Goal: Navigation & Orientation: Find specific page/section

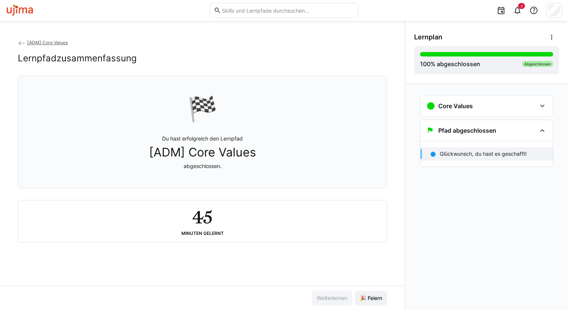
click at [56, 44] on span "[ADM] Core Values" at bounding box center [47, 43] width 41 height 6
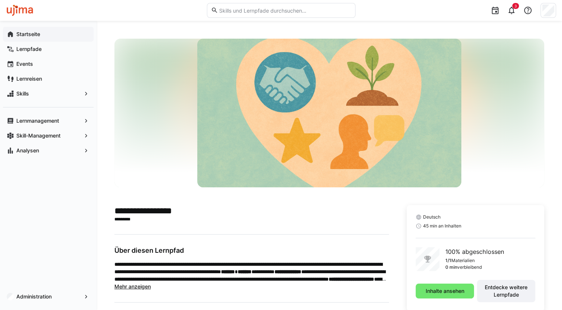
click at [0, 0] on app-navigation-label "Startseite" at bounding box center [0, 0] width 0 height 0
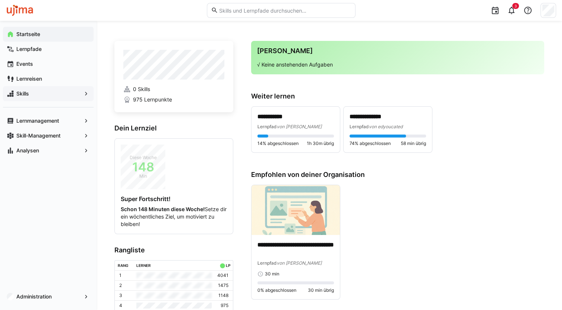
click at [33, 94] on span "Skills" at bounding box center [48, 93] width 66 height 7
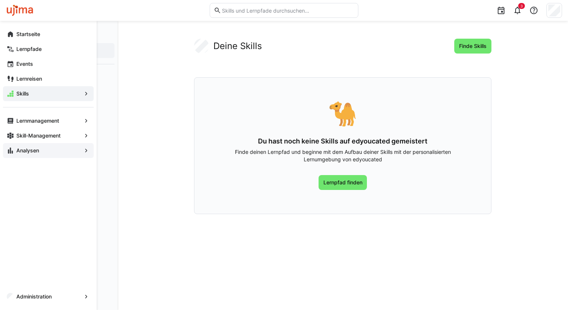
click at [0, 0] on app-navigation-label "Analysen" at bounding box center [0, 0] width 0 height 0
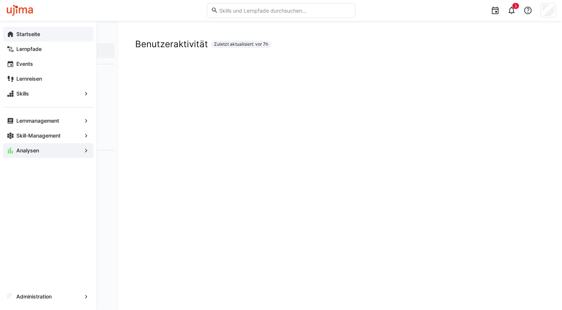
click at [14, 37] on div "Startseite" at bounding box center [48, 34] width 91 height 15
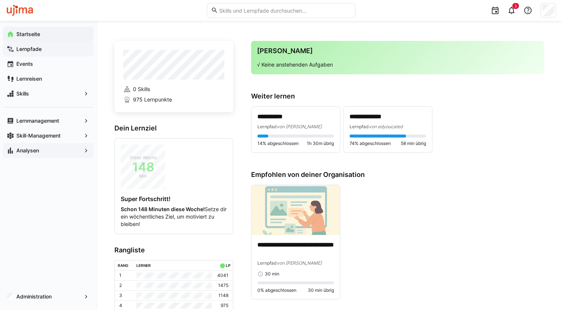
click at [47, 49] on span "Lernpfade" at bounding box center [52, 48] width 75 height 7
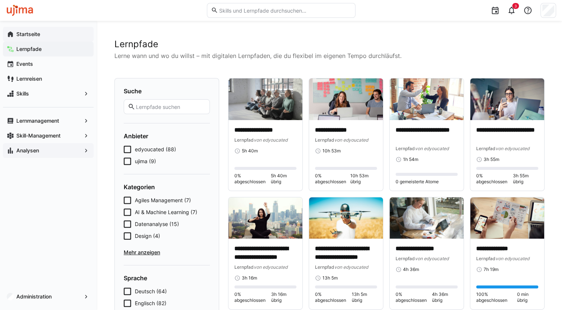
click at [149, 164] on span "ujima (9)" at bounding box center [145, 161] width 21 height 7
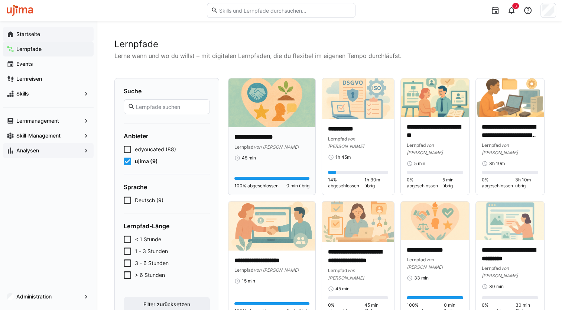
click at [269, 113] on img at bounding box center [272, 102] width 87 height 49
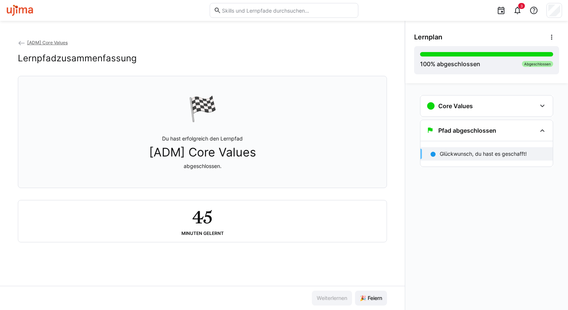
click at [56, 41] on span "[ADM] Core Values" at bounding box center [47, 43] width 41 height 6
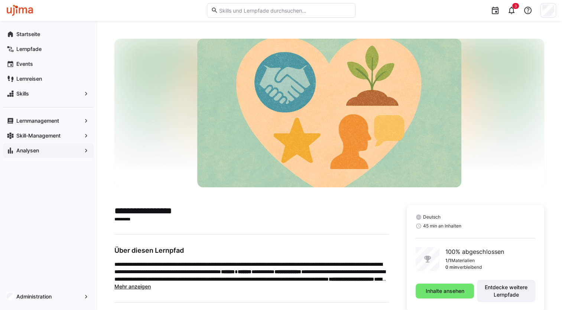
click at [0, 0] on app-navigation-label "Analysen" at bounding box center [0, 0] width 0 height 0
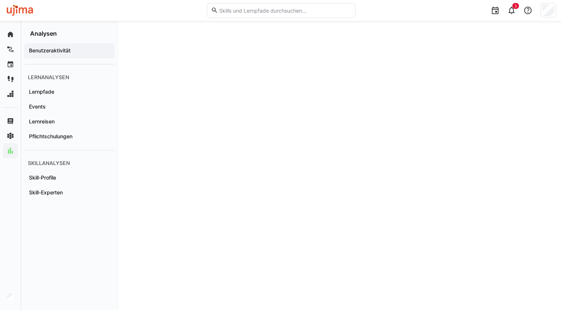
scroll to position [1185, 0]
click at [0, 0] on app-navigation-label "Lernreisen" at bounding box center [0, 0] width 0 height 0
click at [0, 0] on app-navigation-label "Lernpfade" at bounding box center [0, 0] width 0 height 0
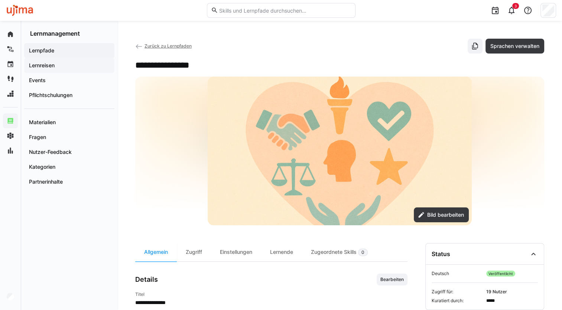
click at [0, 0] on app-navigation-label "Lernreisen" at bounding box center [0, 0] width 0 height 0
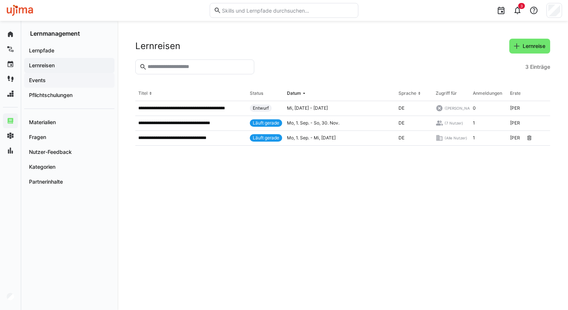
click at [40, 76] on div "Events" at bounding box center [69, 80] width 90 height 15
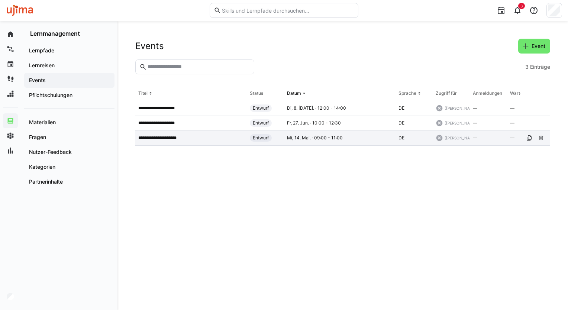
click at [162, 139] on p "**********" at bounding box center [161, 138] width 46 height 6
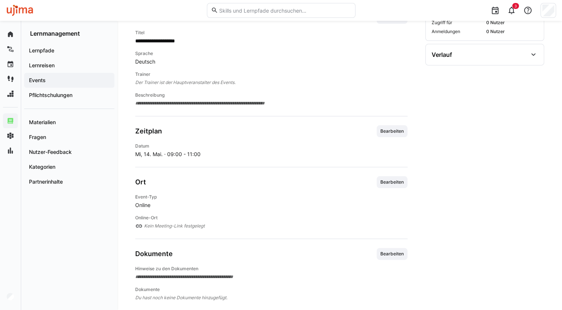
scroll to position [141, 0]
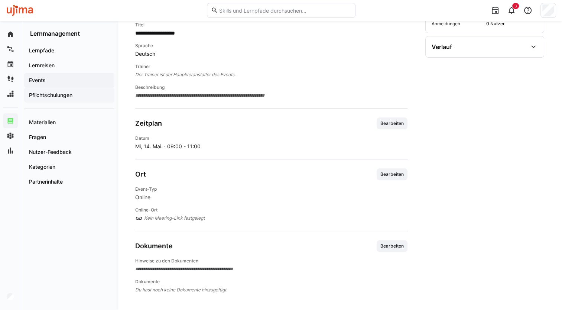
click at [57, 99] on span "Pflichtschulungen" at bounding box center [69, 94] width 83 height 7
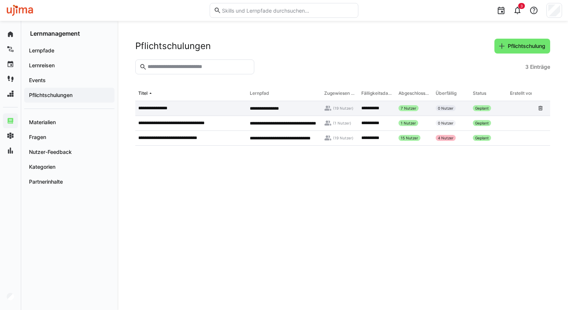
click at [162, 109] on p "**********" at bounding box center [156, 108] width 36 height 6
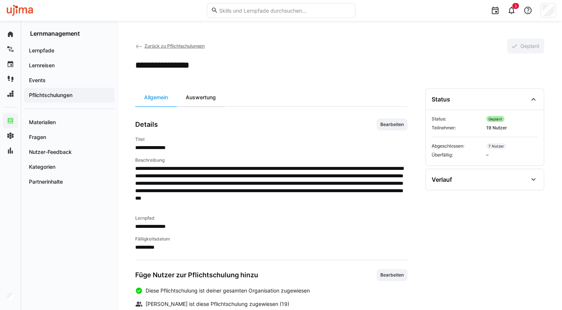
click at [198, 97] on div "Auswertung" at bounding box center [201, 97] width 48 height 18
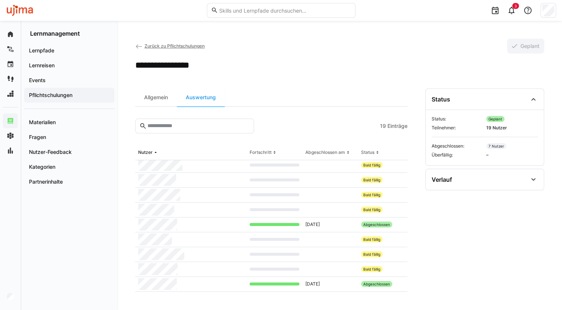
scroll to position [42, 0]
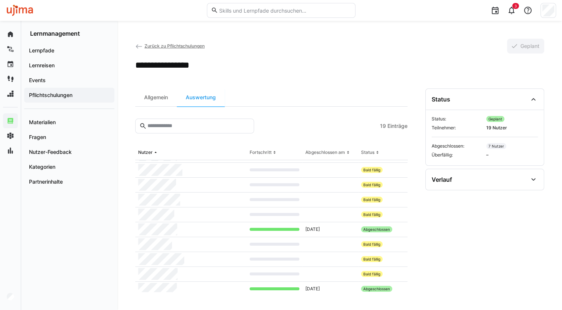
click at [48, 197] on div "Lernpfade Lernreisen Events Pflichtschulungen Materialien Fragen Nutzer-Feedbac…" at bounding box center [69, 173] width 96 height 273
